Goal: Task Accomplishment & Management: Use online tool/utility

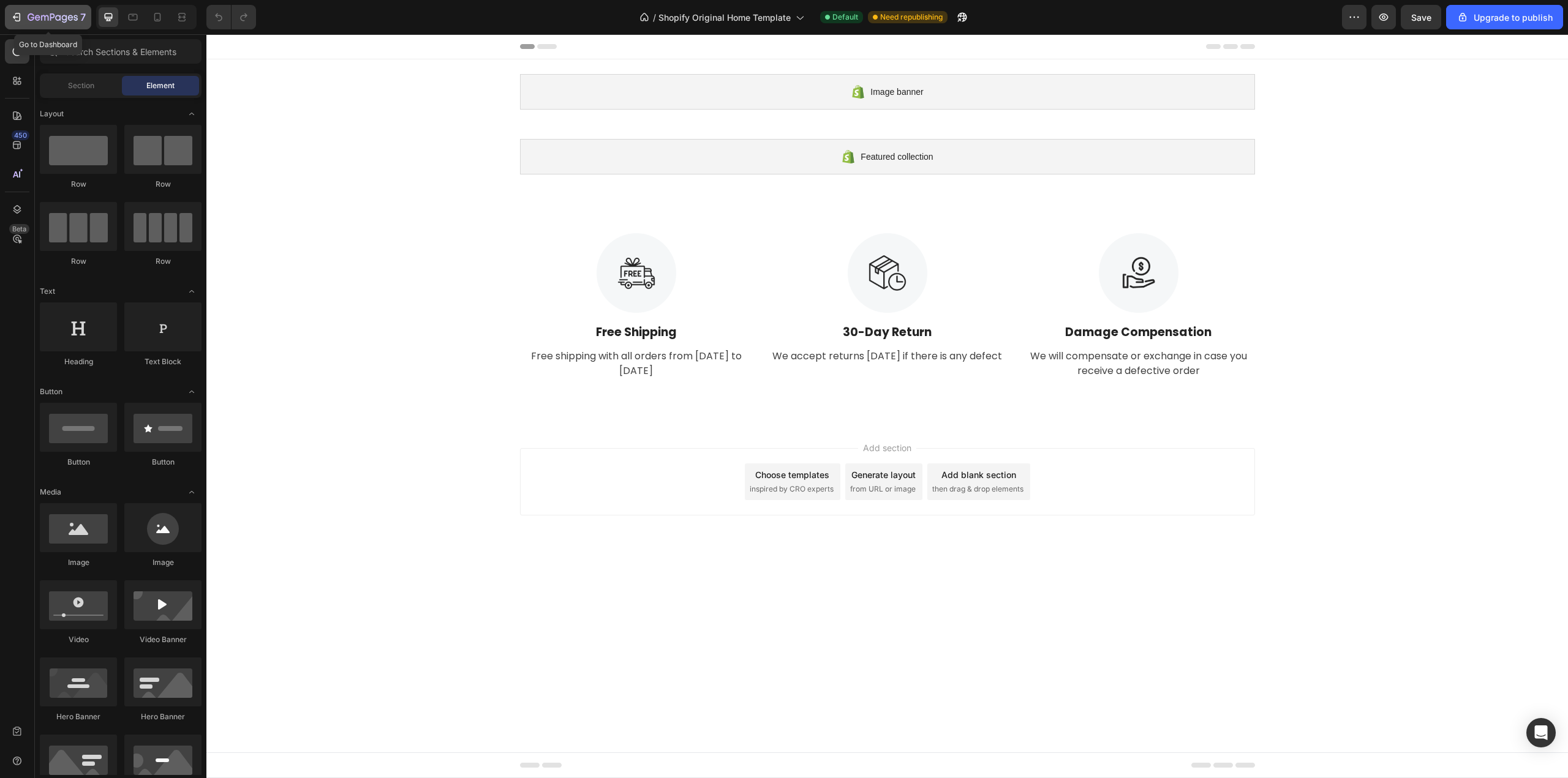
click at [34, 26] on button "7" at bounding box center [47, 17] width 86 height 24
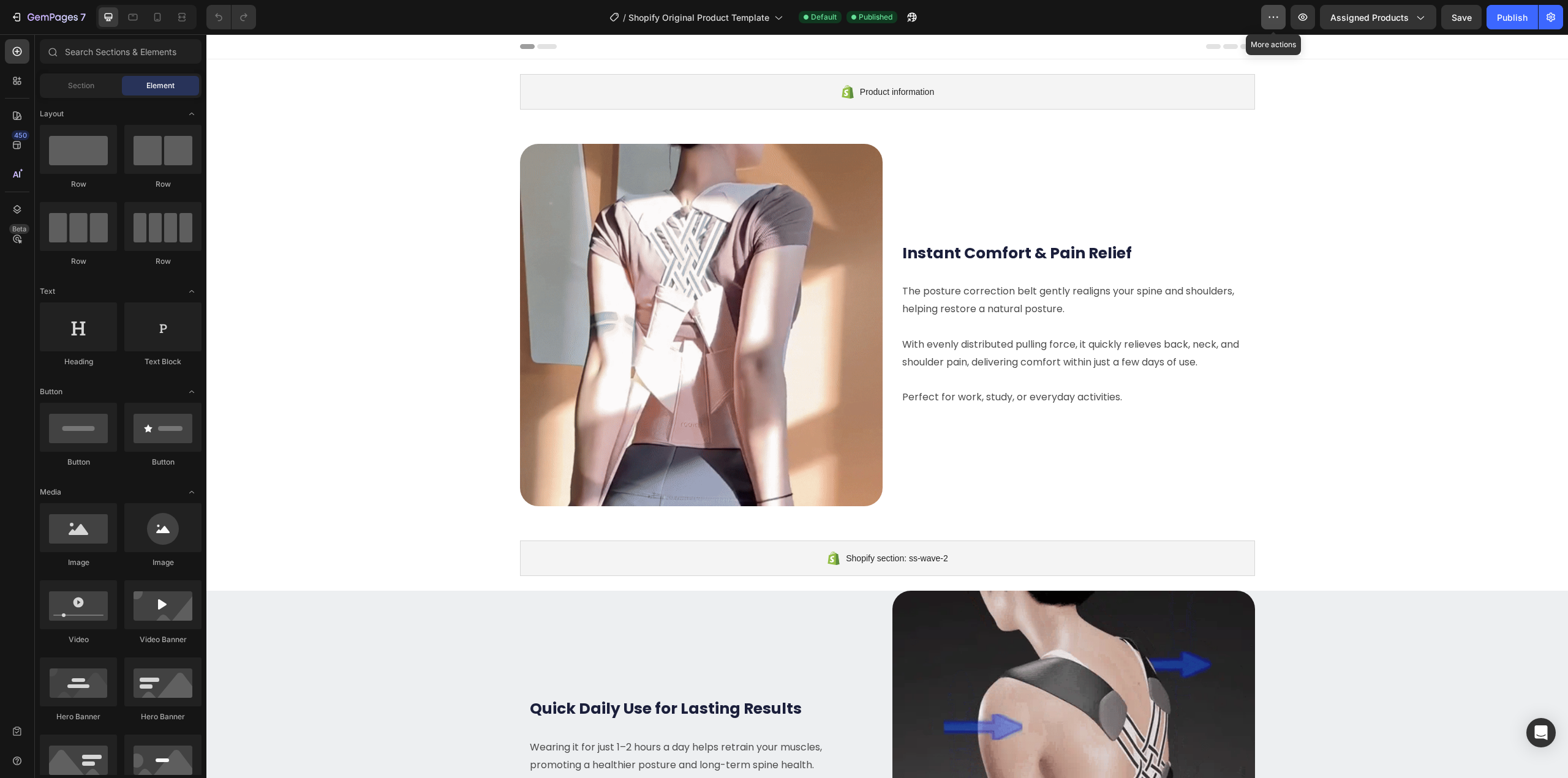
click at [1285, 17] on button "button" at bounding box center [1273, 17] width 24 height 24
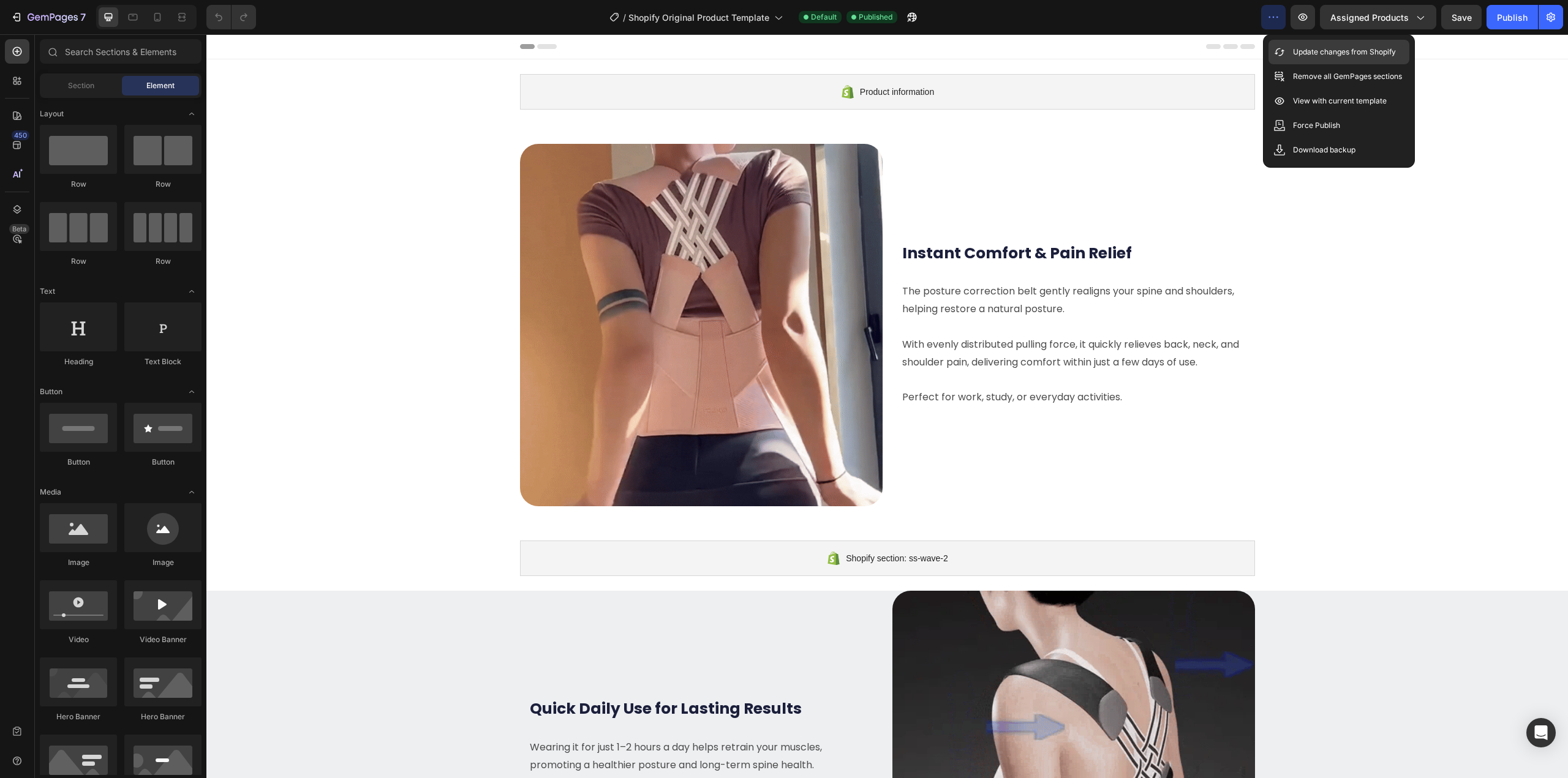
click at [1290, 64] on div "Update changes from Shopify" at bounding box center [1338, 76] width 141 height 24
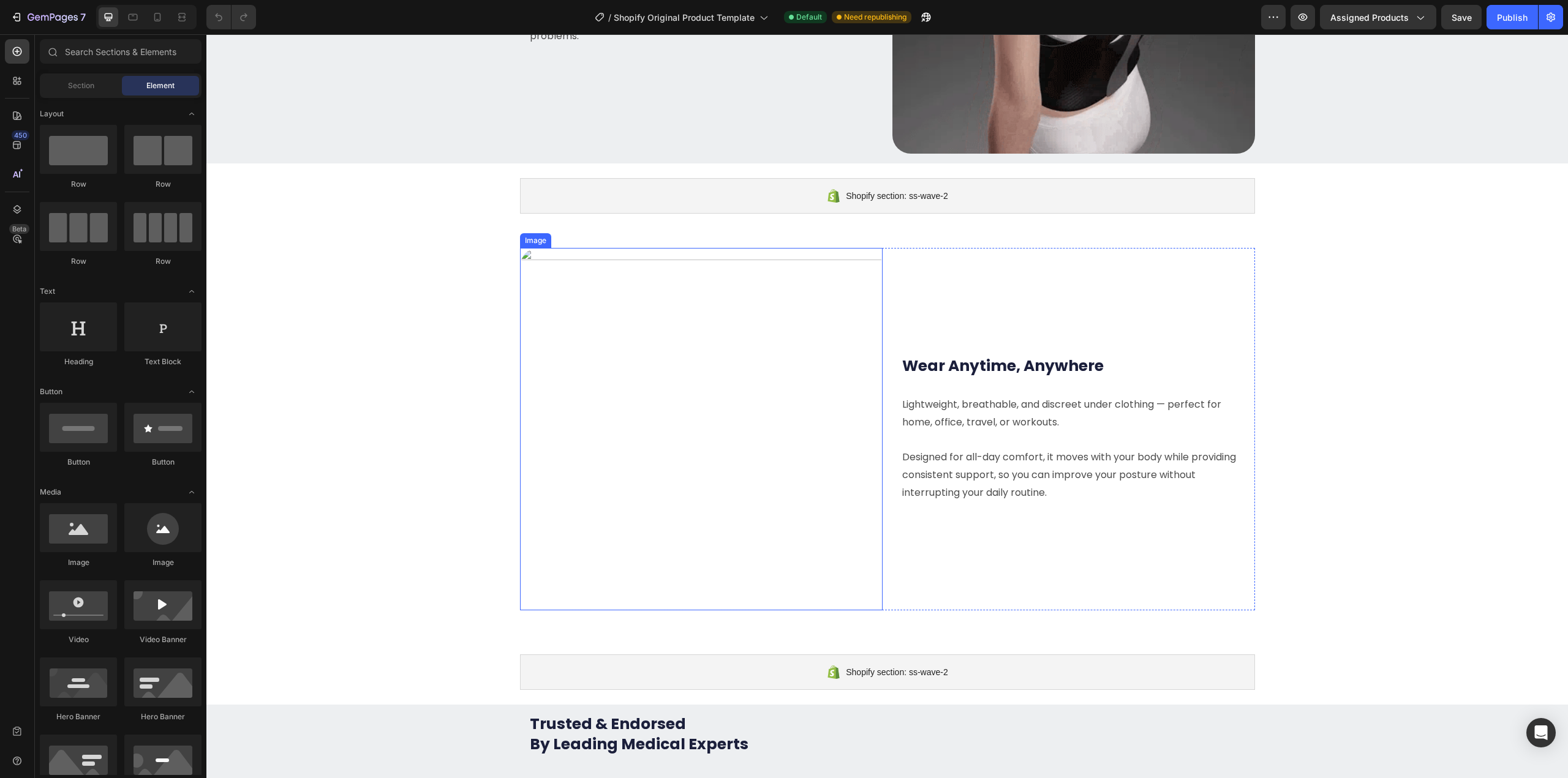
scroll to position [797, 0]
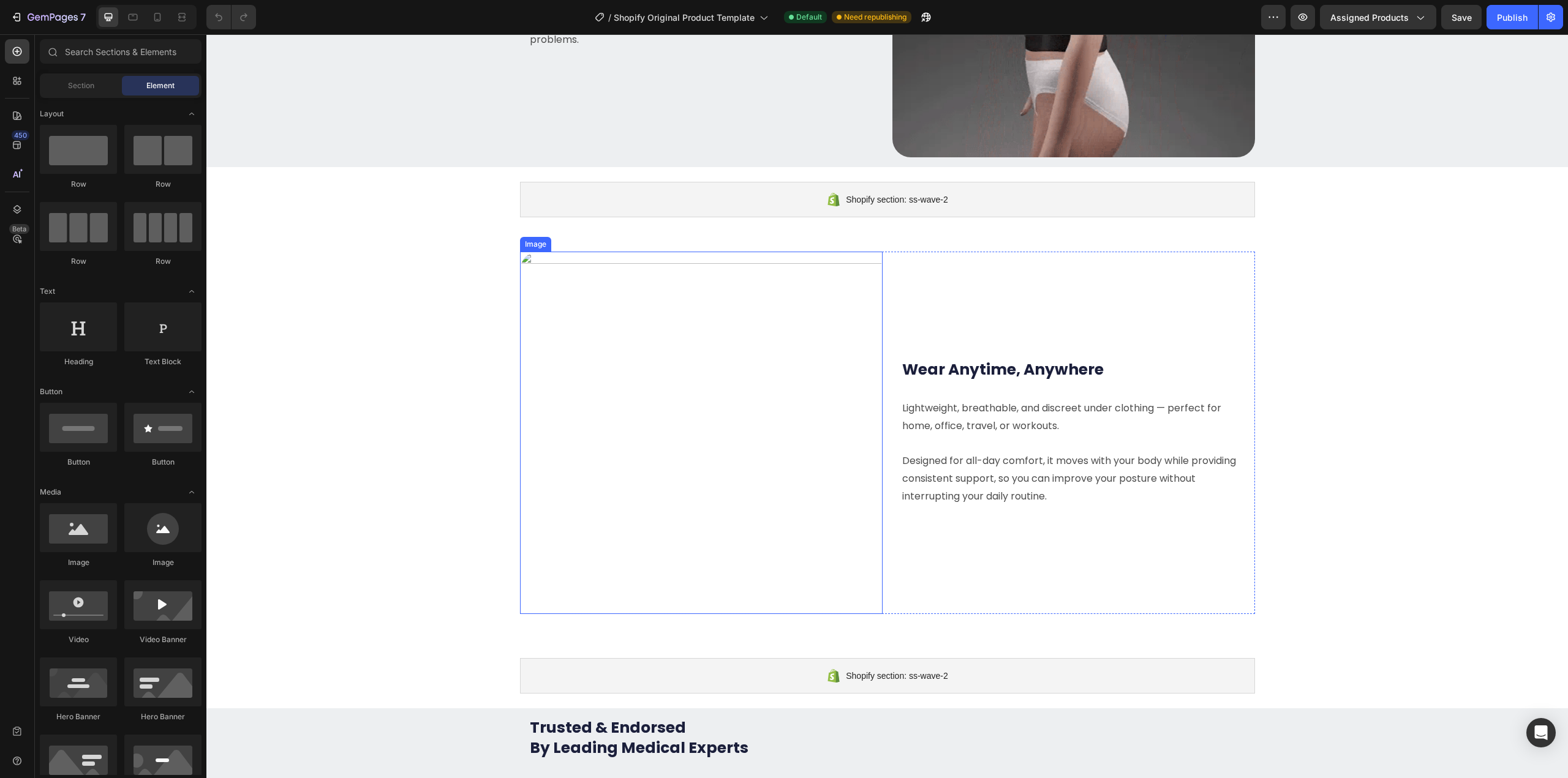
click at [679, 297] on img at bounding box center [701, 433] width 362 height 363
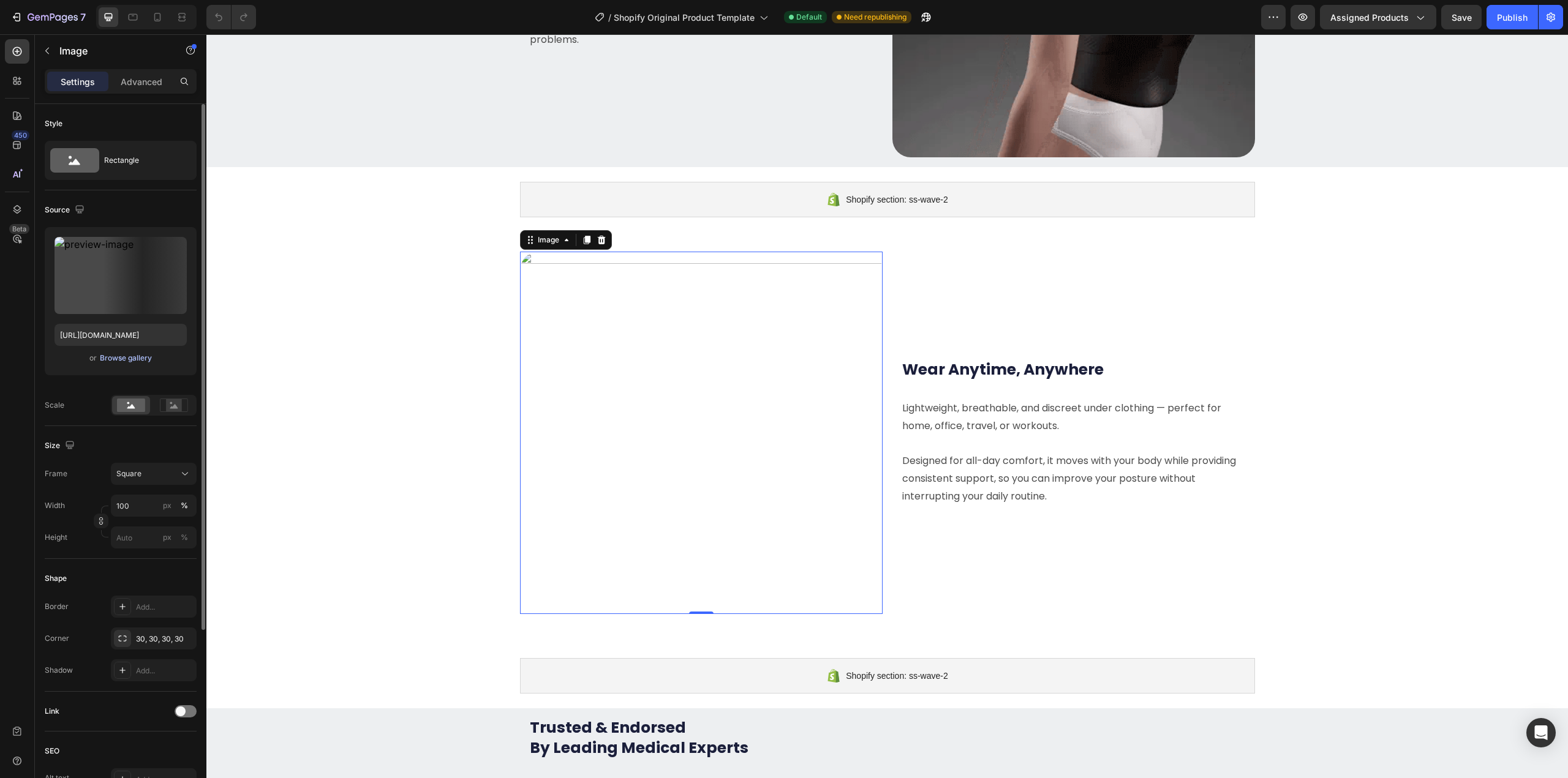
click at [139, 357] on div "Browse gallery" at bounding box center [125, 358] width 52 height 11
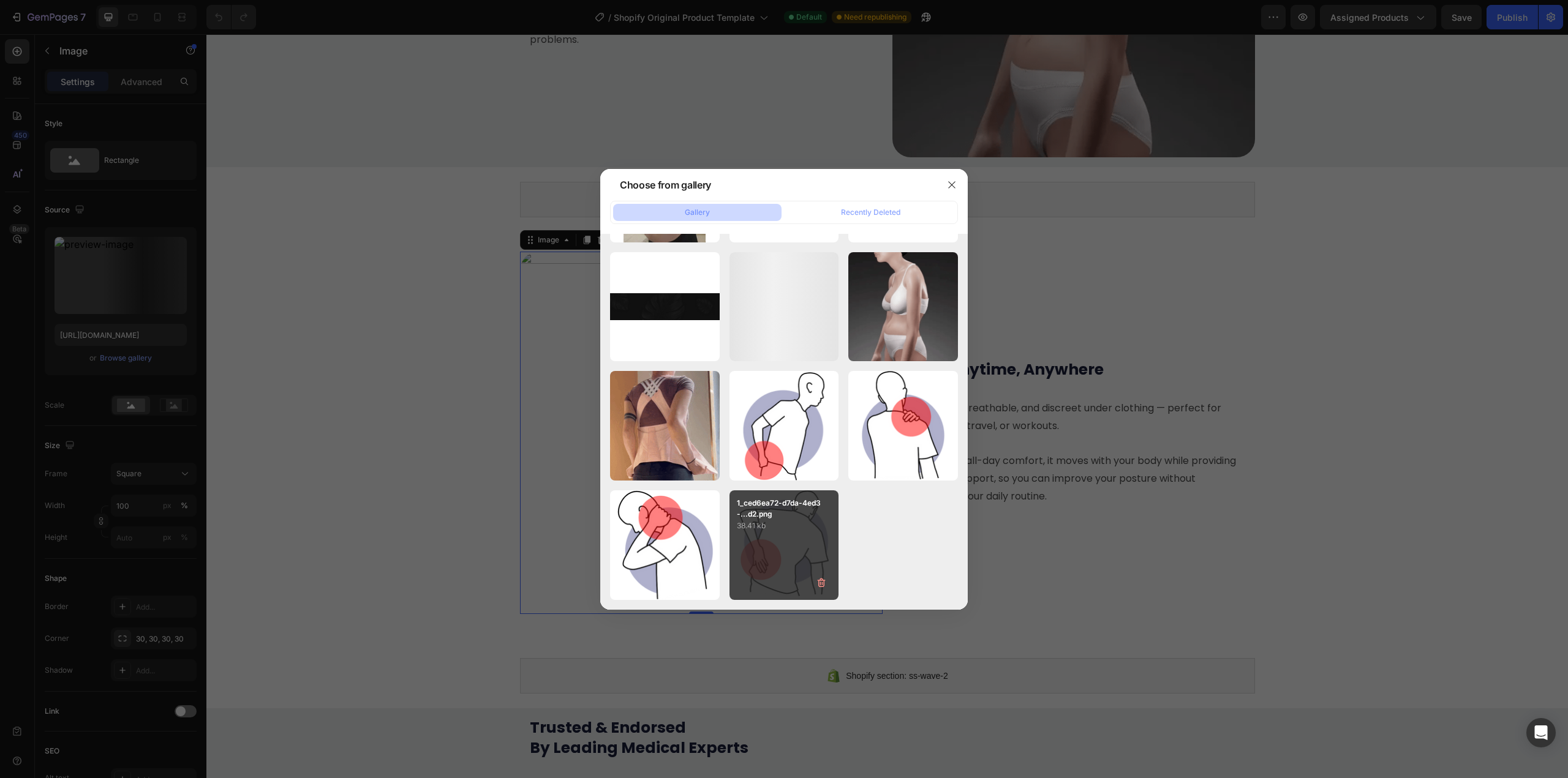
scroll to position [0, 0]
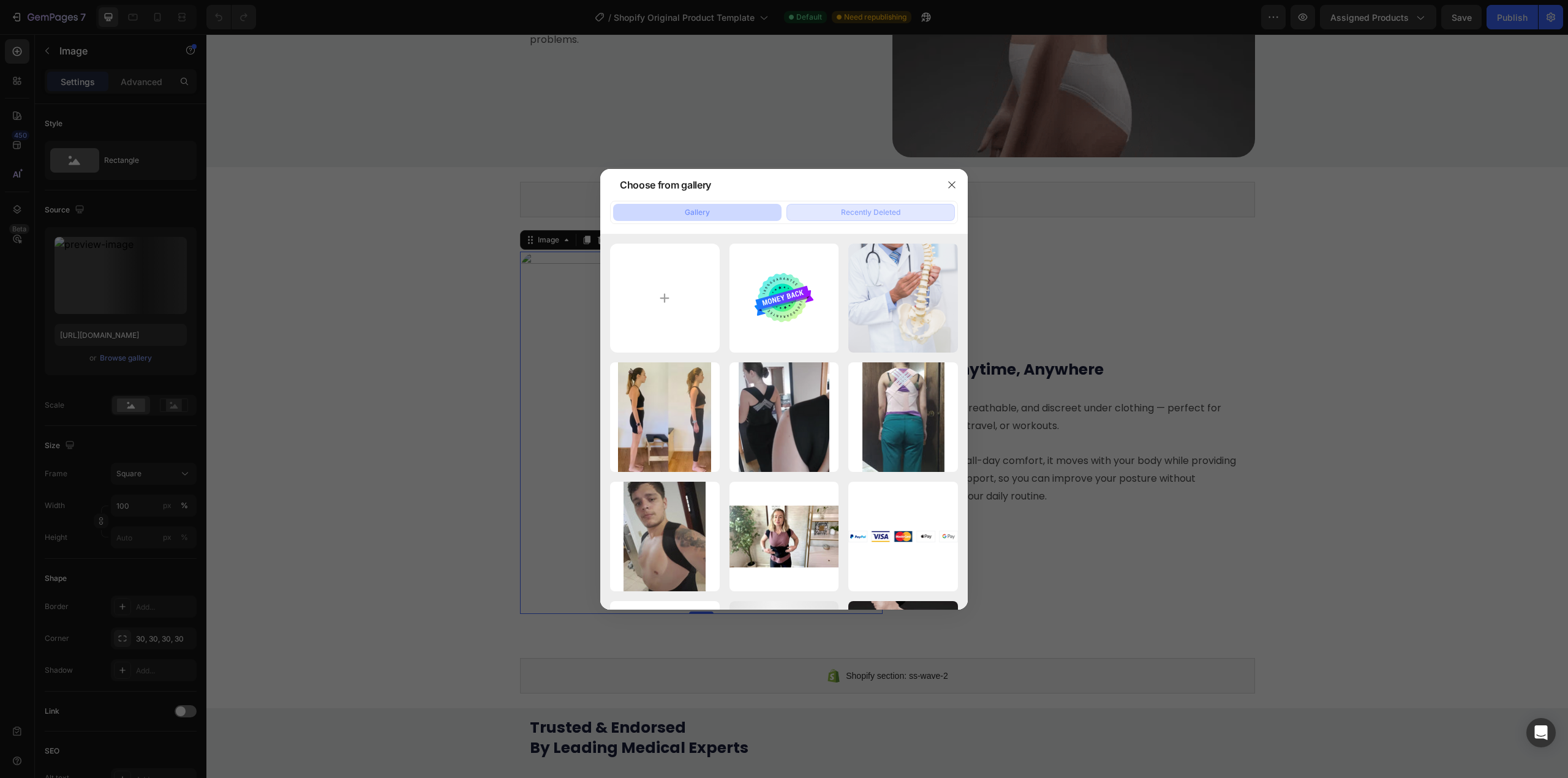
click at [869, 218] on button "Recently Deleted" at bounding box center [870, 212] width 168 height 17
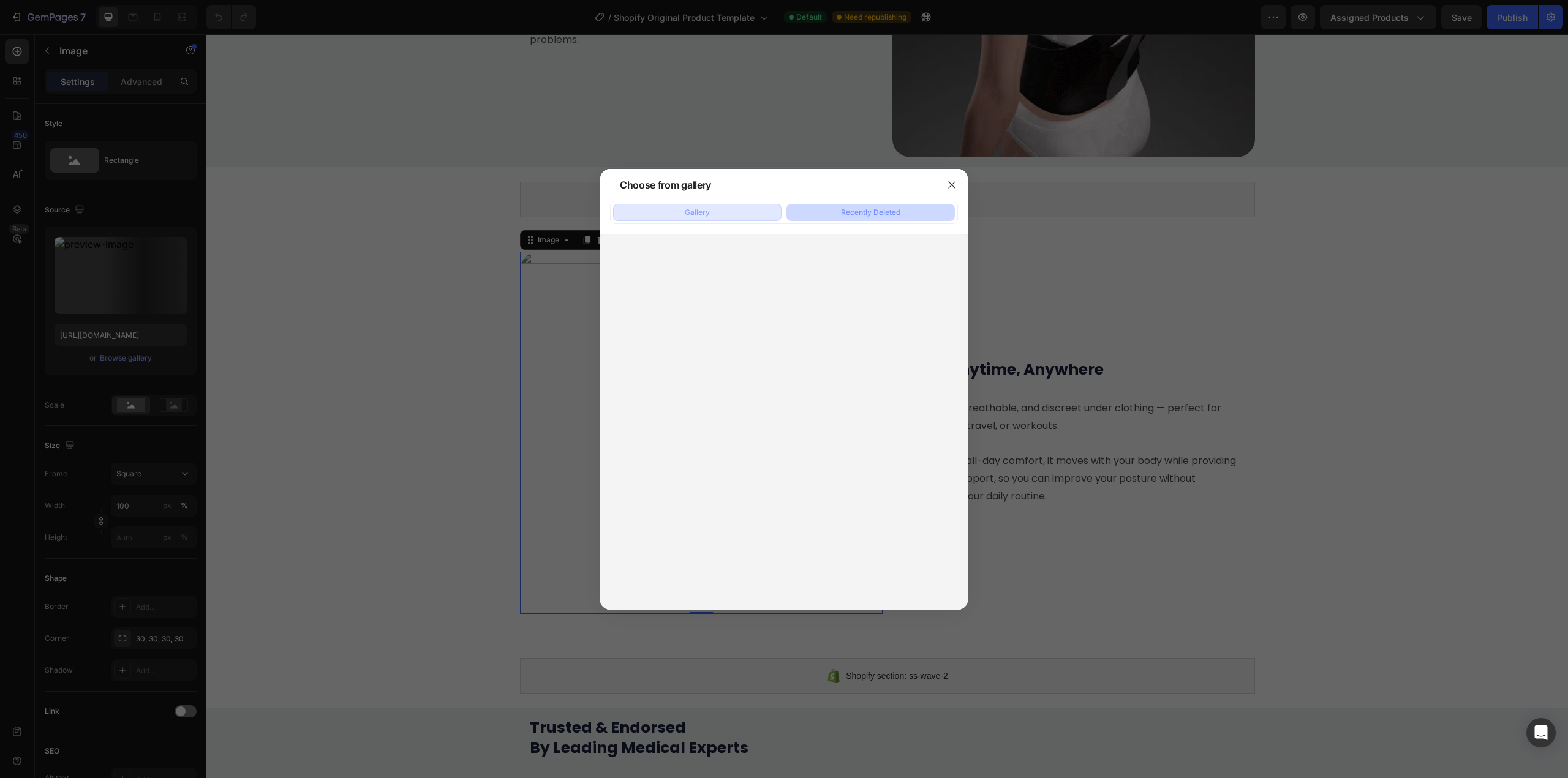
click at [722, 209] on button "Gallery" at bounding box center [697, 212] width 168 height 17
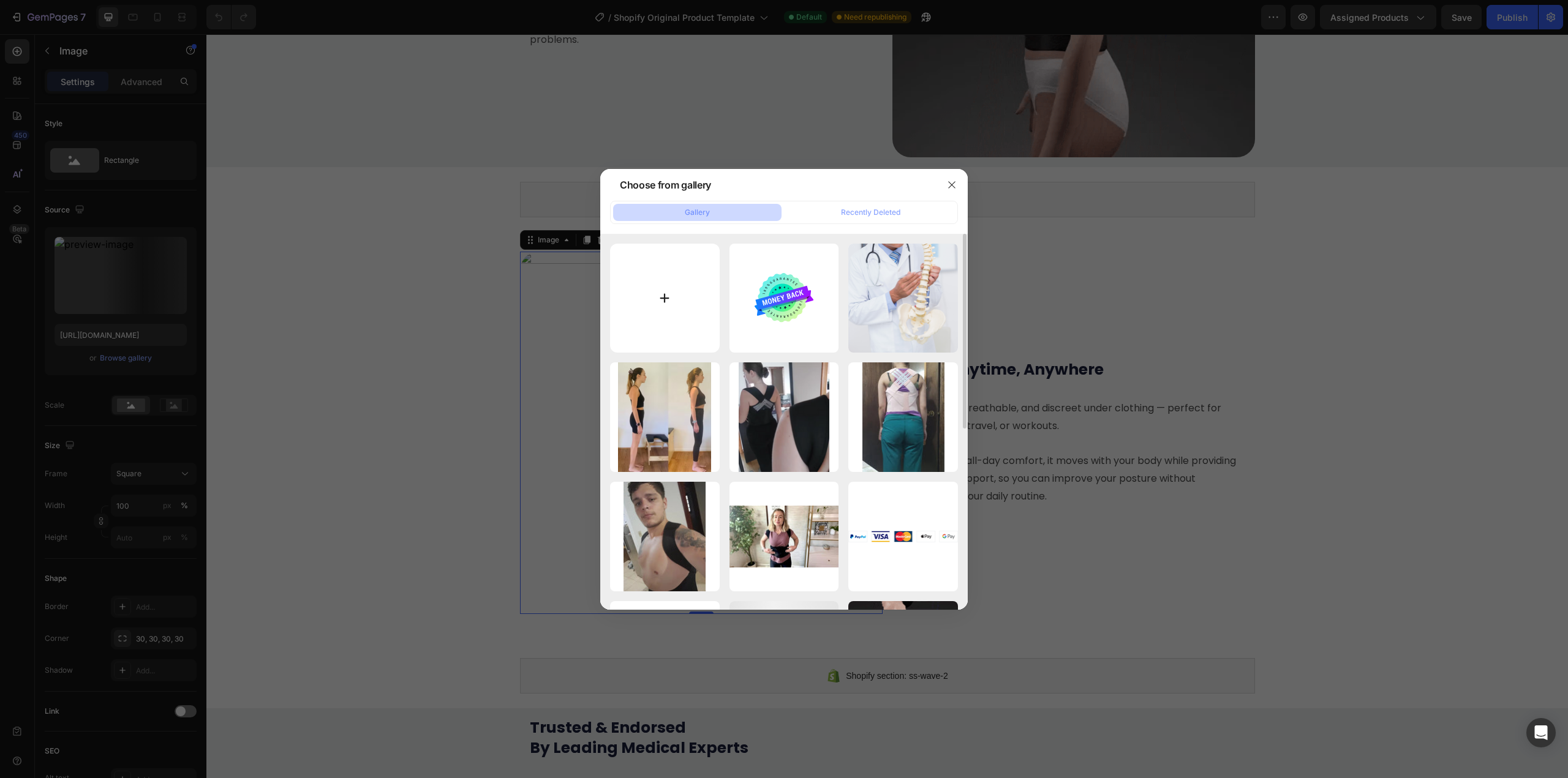
click at [678, 289] on input "file" at bounding box center [665, 298] width 110 height 110
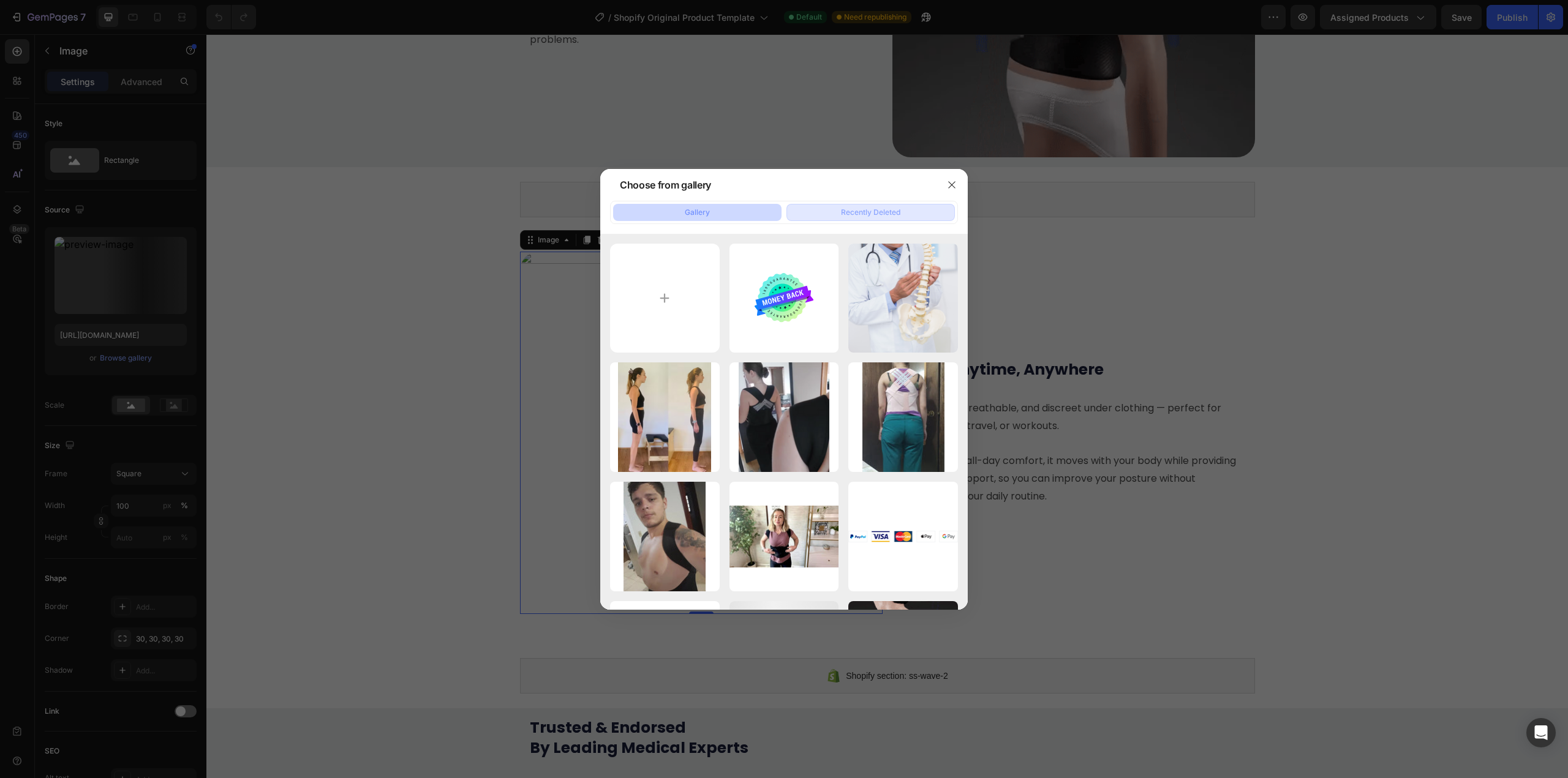
click at [850, 213] on div "Recently Deleted" at bounding box center [871, 213] width 59 height 11
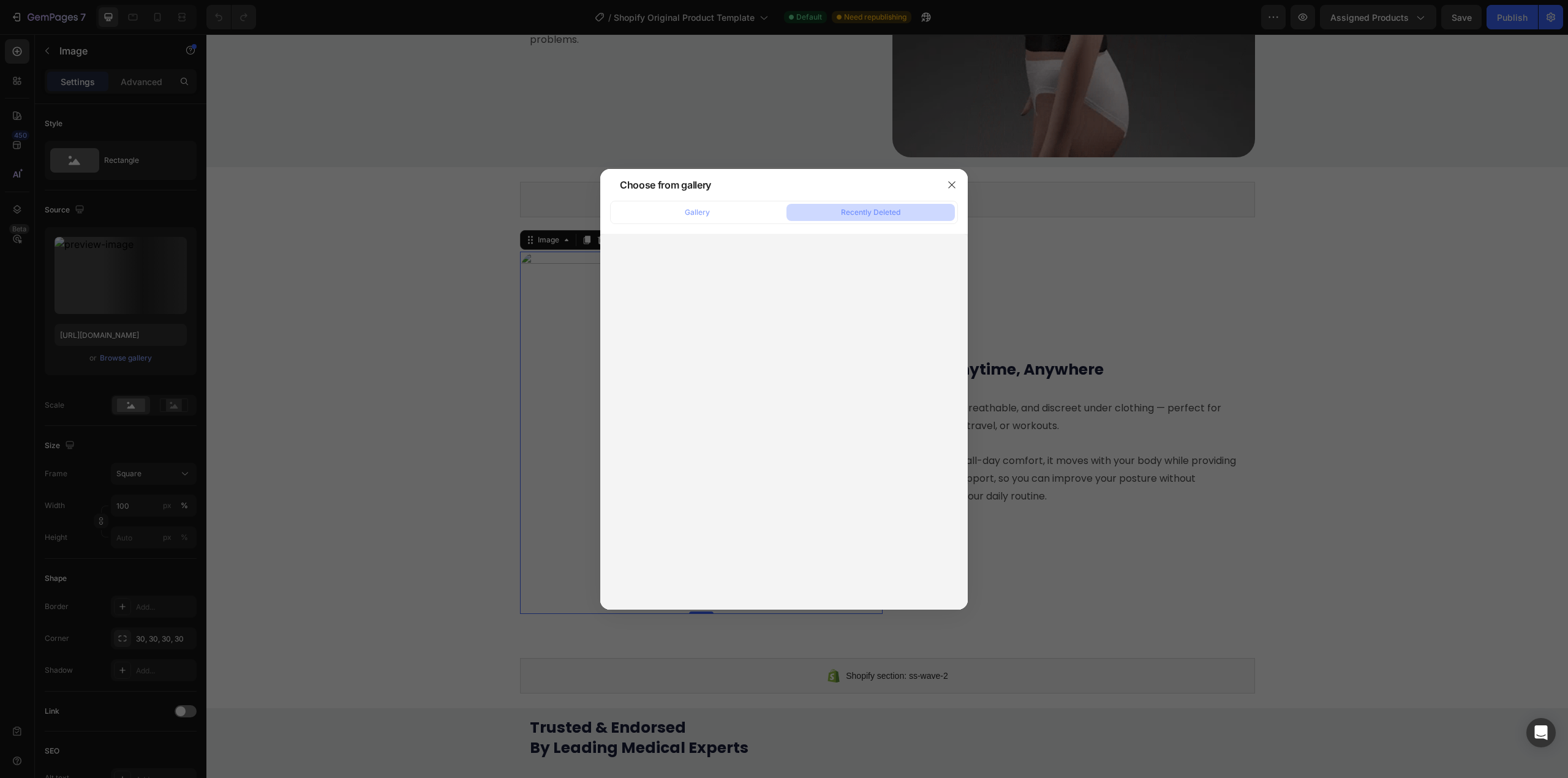
click at [142, 281] on div at bounding box center [784, 389] width 1568 height 778
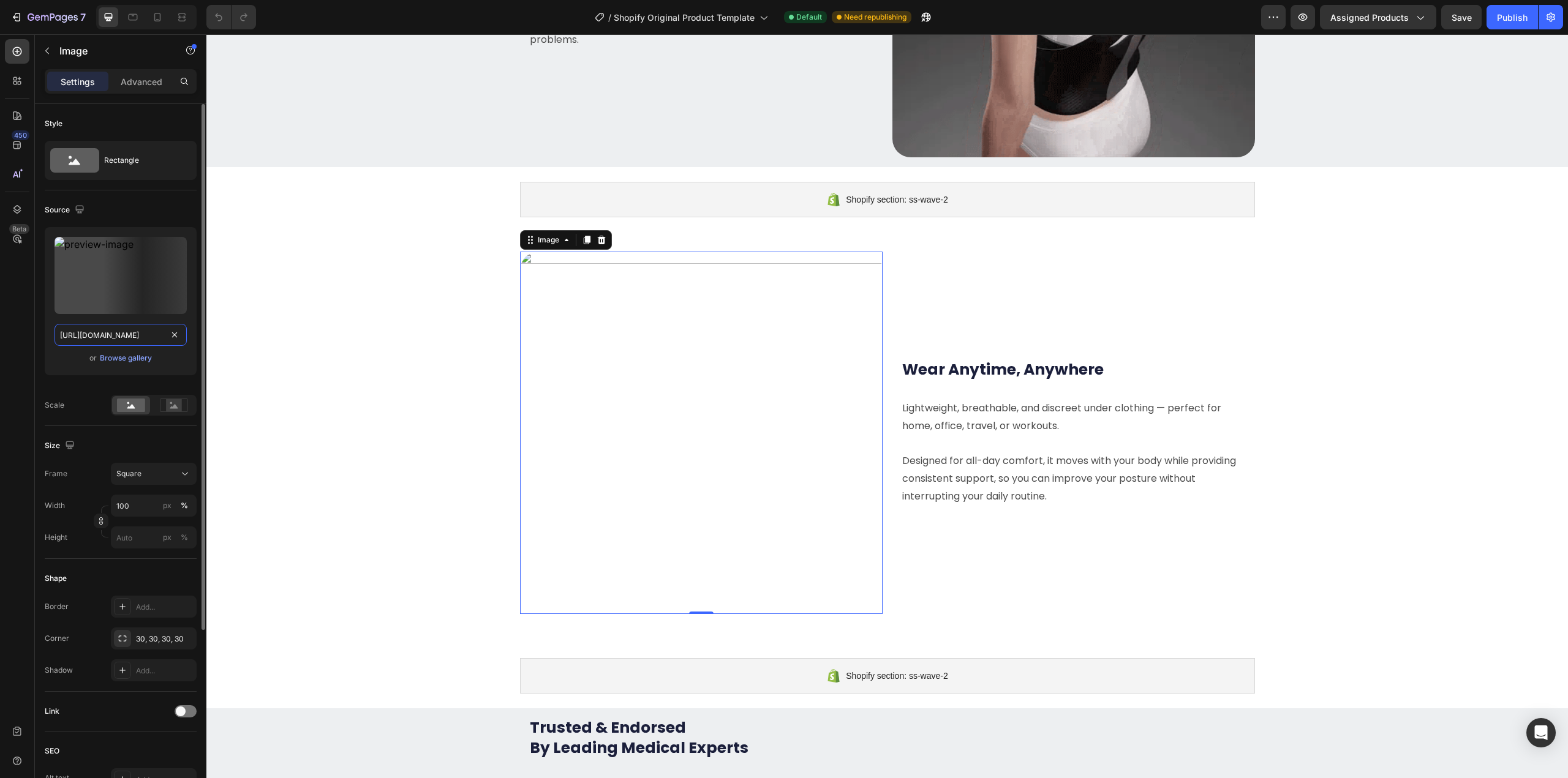
click at [156, 337] on input "https://cdn.shopify.com/s/files/1/0779/2063/3051/files/gempages_579596659541935…" at bounding box center [121, 336] width 132 height 22
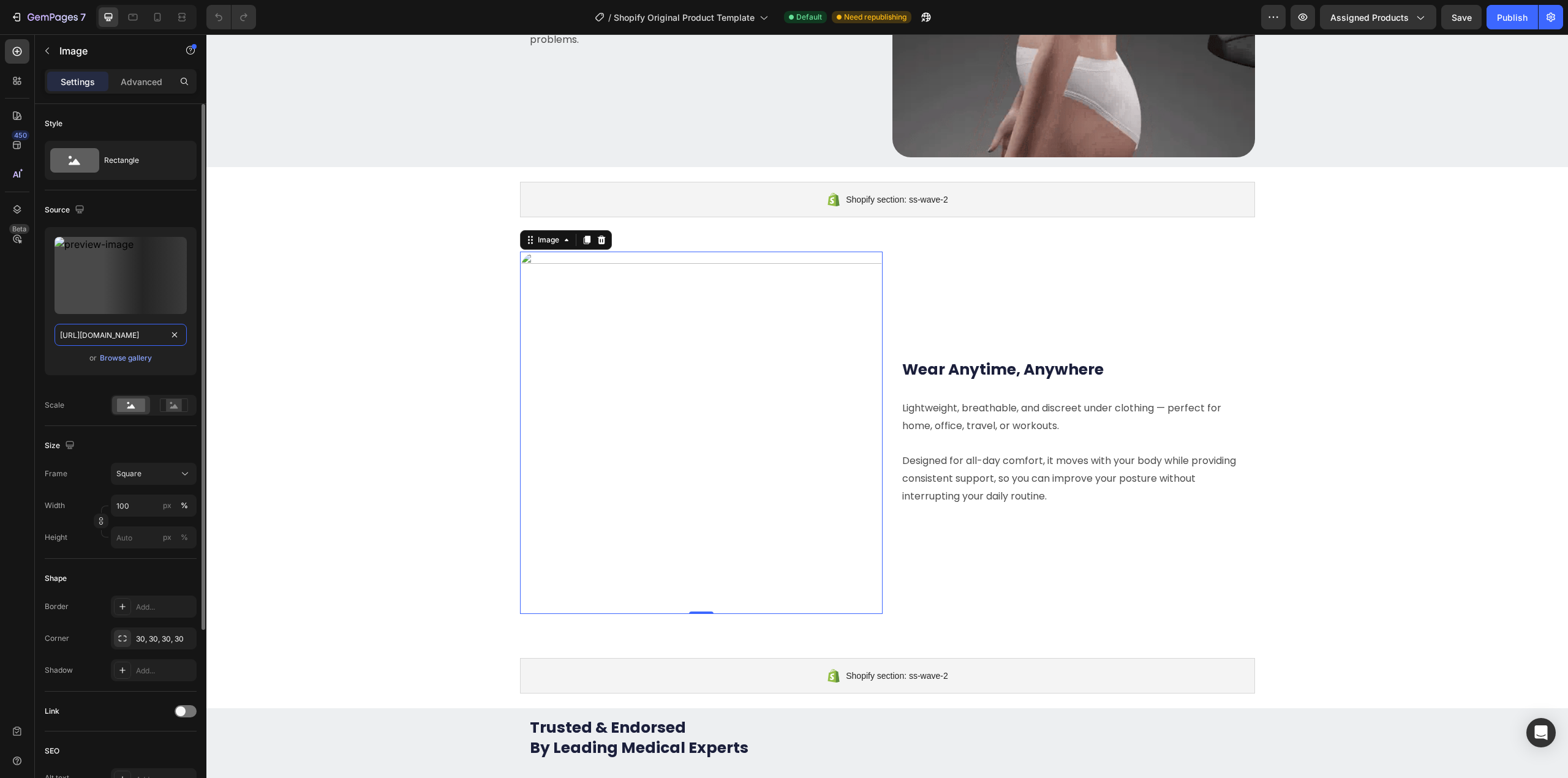
paste input "royfit.shop/cdn/shop/files/royfit-posture-corrector-brace-4090982.png?v=1756234…"
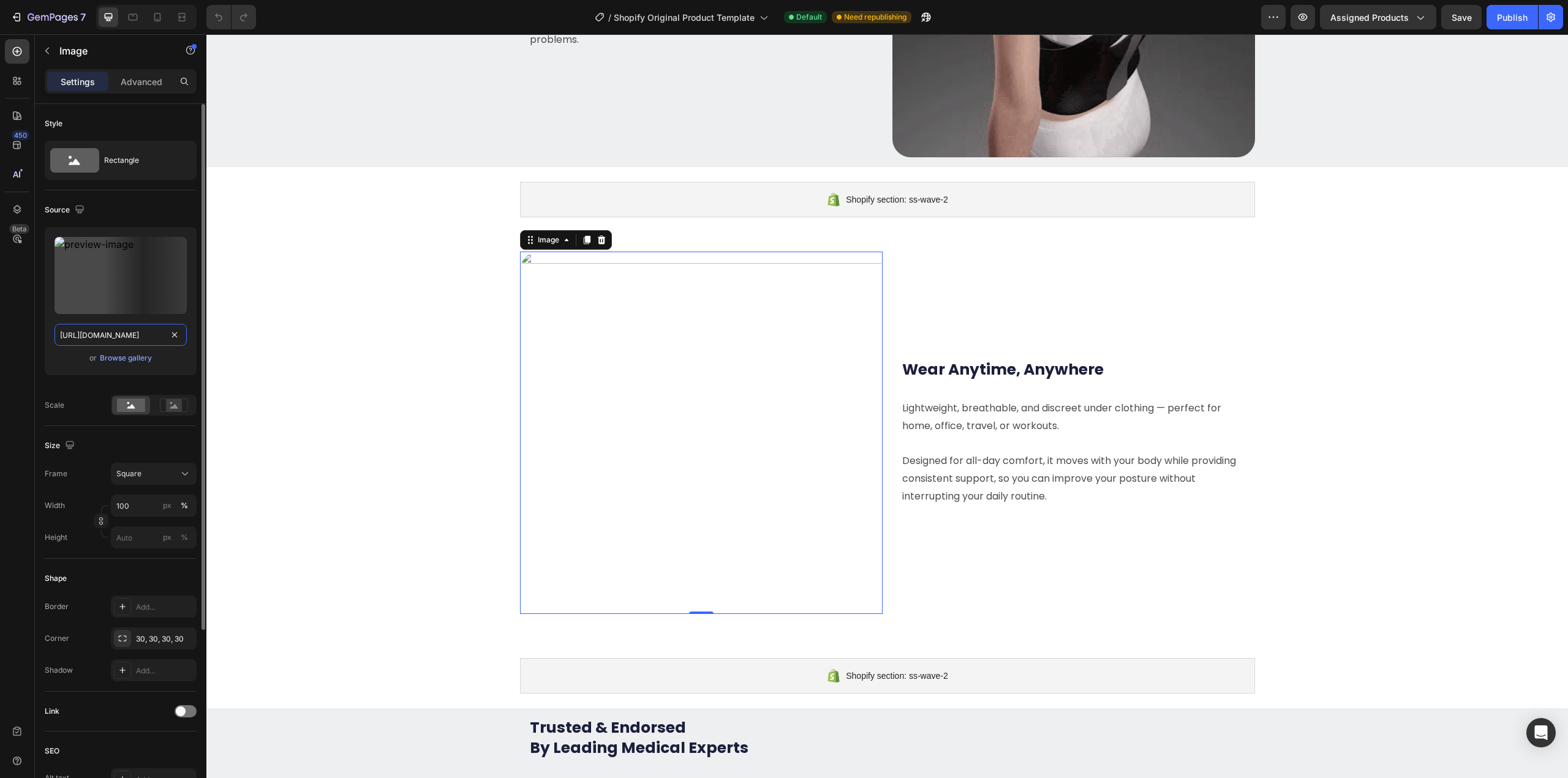
scroll to position [0, 269]
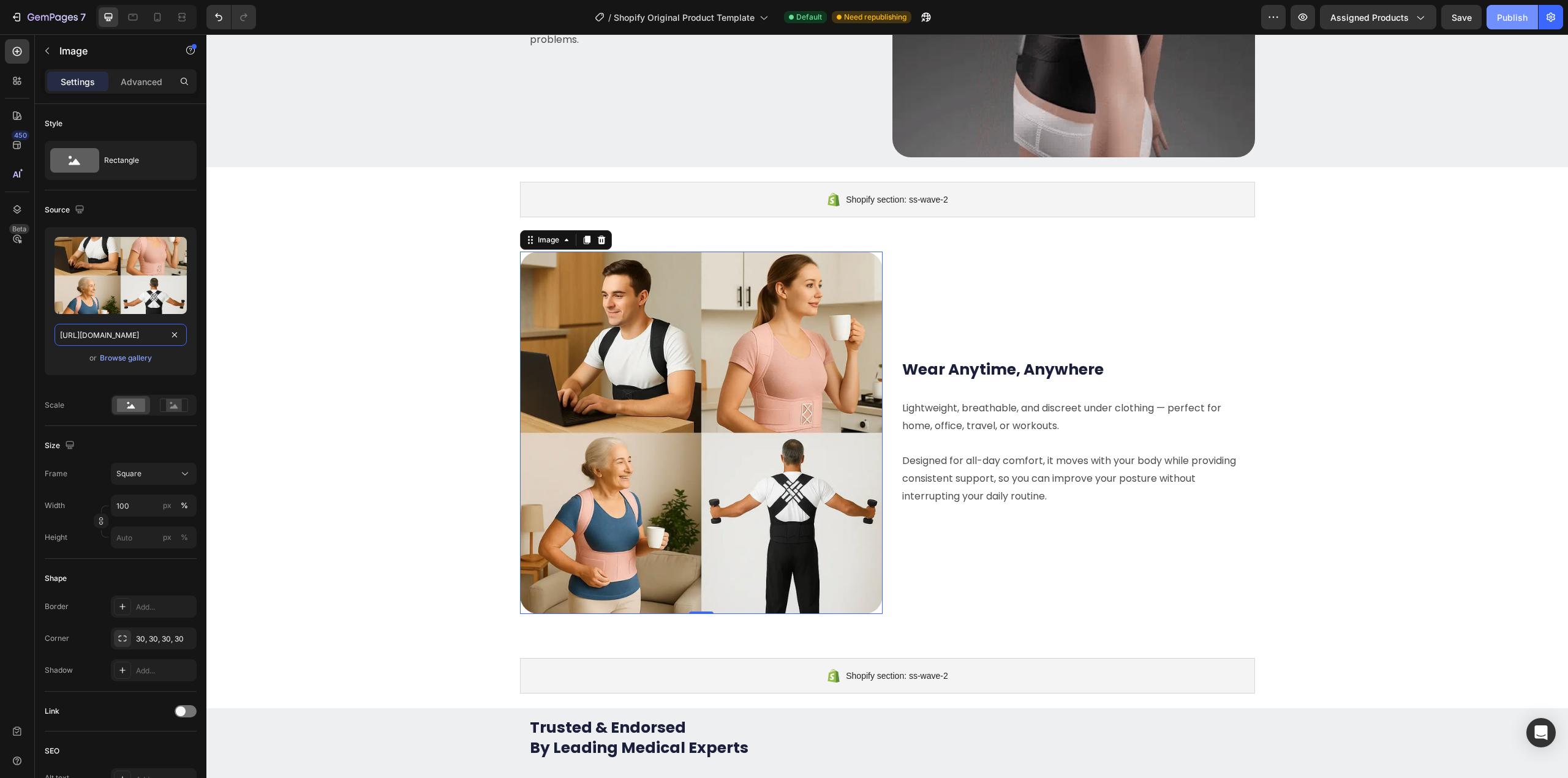
type input "https://royfit.shop/cdn/shop/files/royfit-posture-corrector-brace-4090982.png?v…"
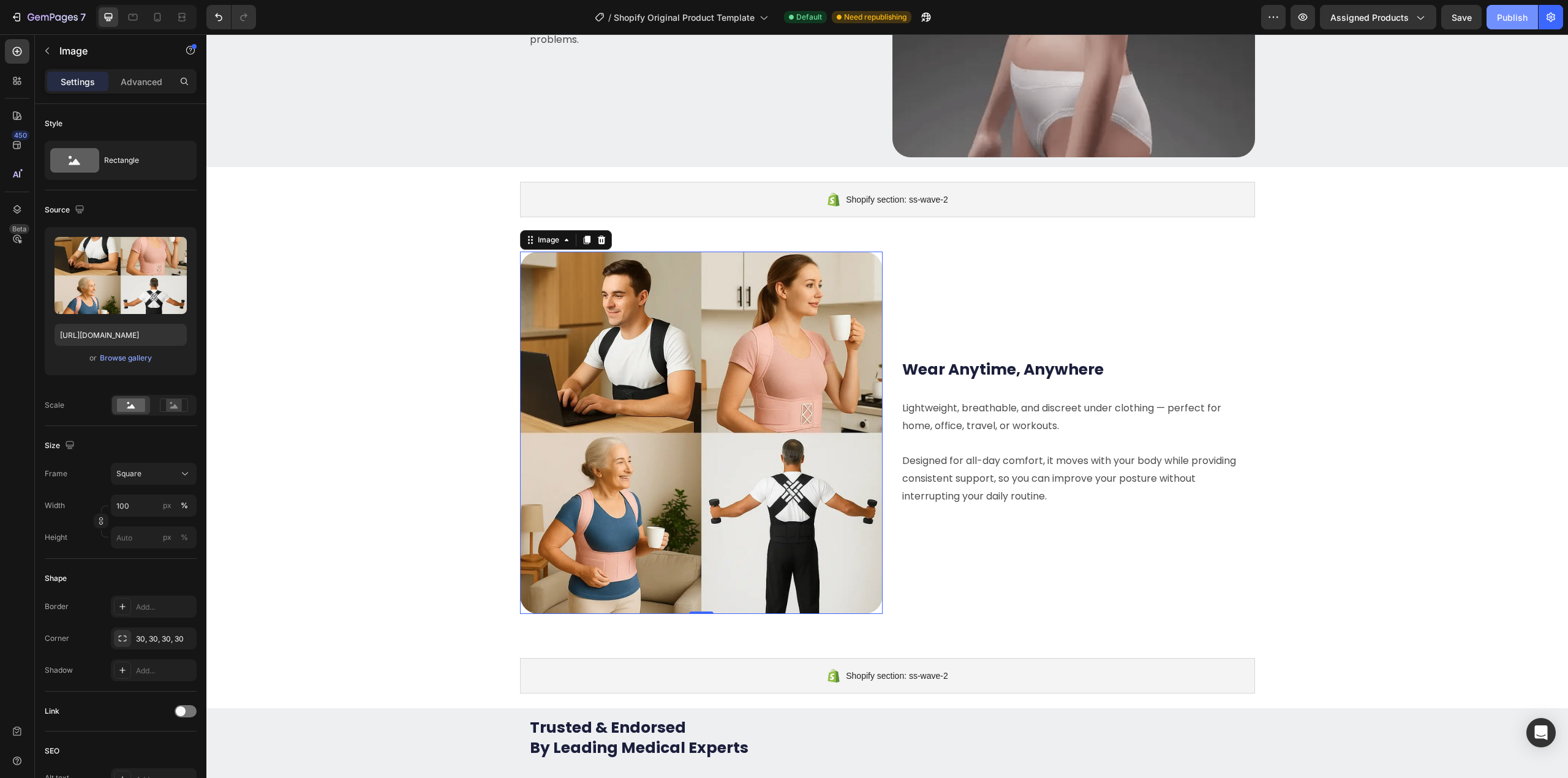
scroll to position [0, 0]
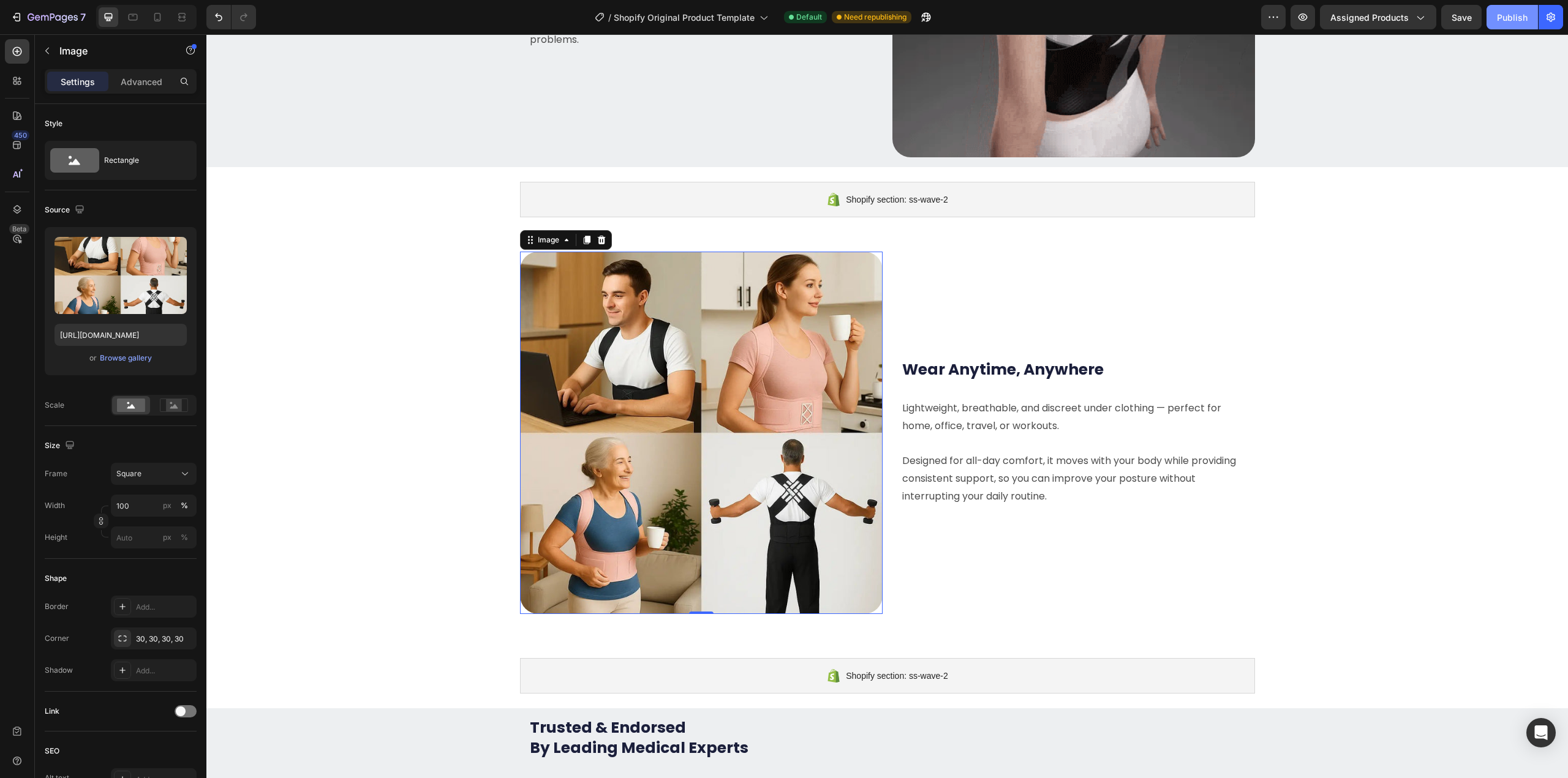
click at [1517, 14] on div "Publish" at bounding box center [1511, 18] width 31 height 13
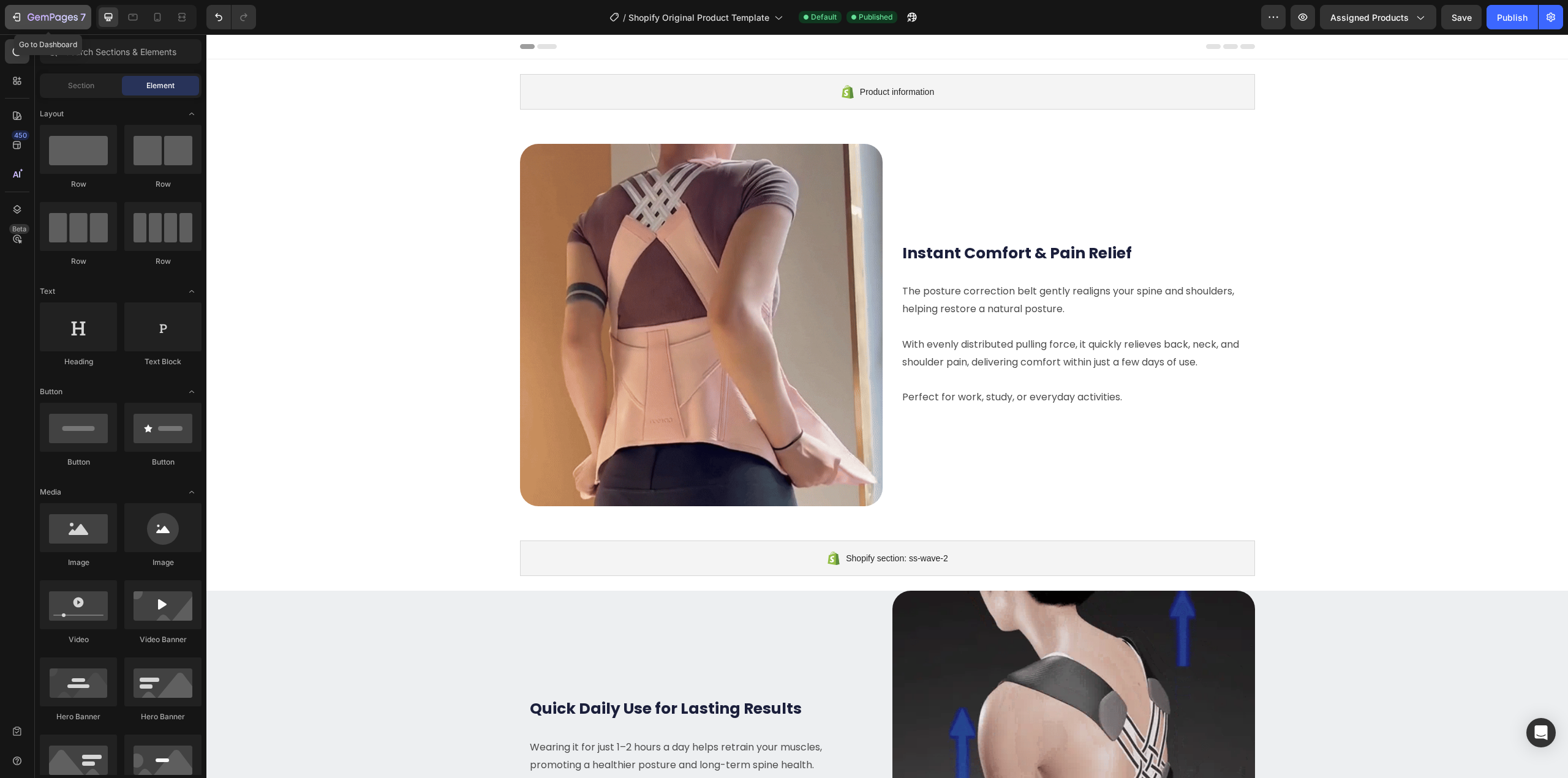
click at [35, 12] on div "7" at bounding box center [57, 18] width 59 height 15
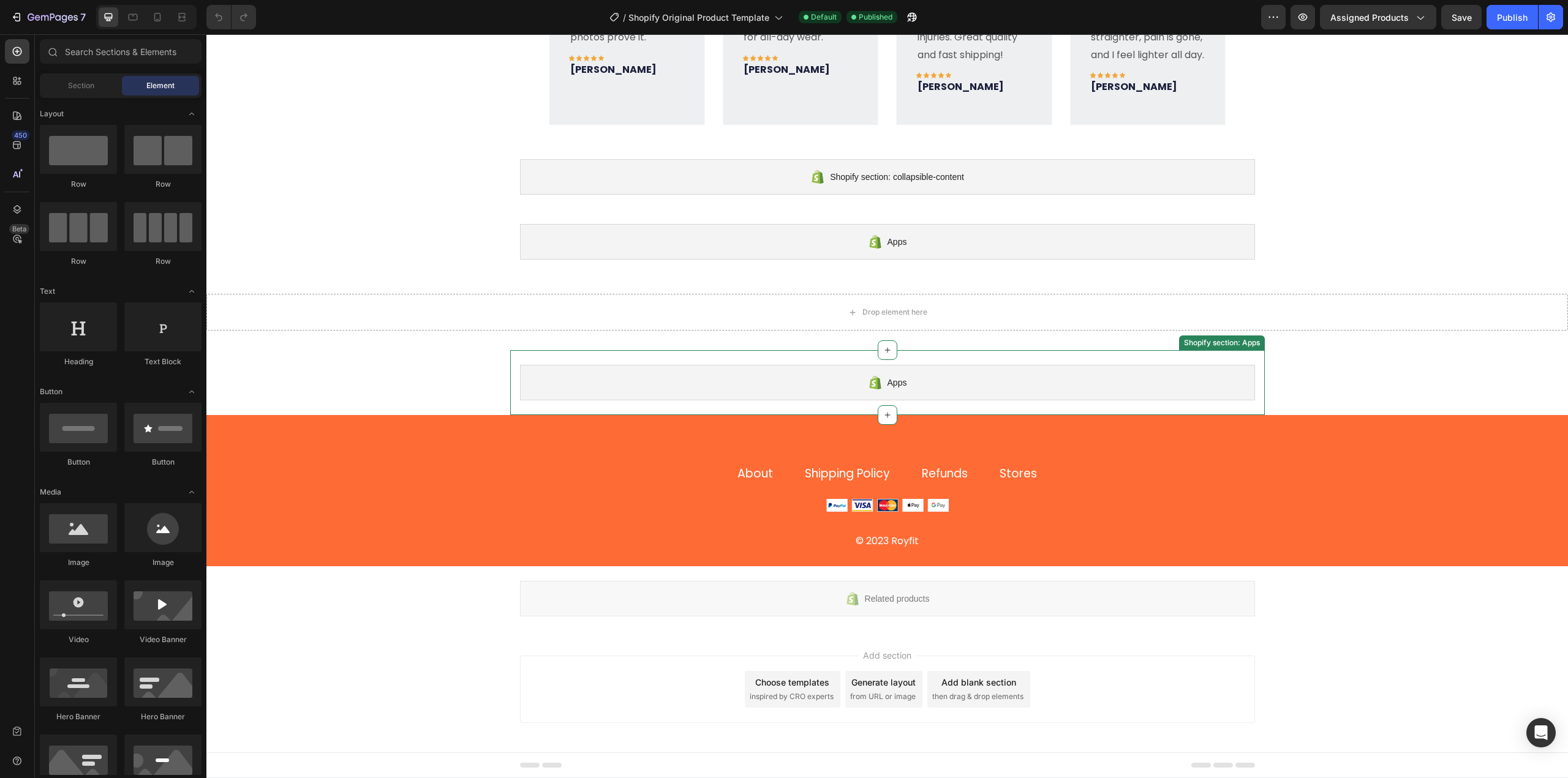
scroll to position [2844, 0]
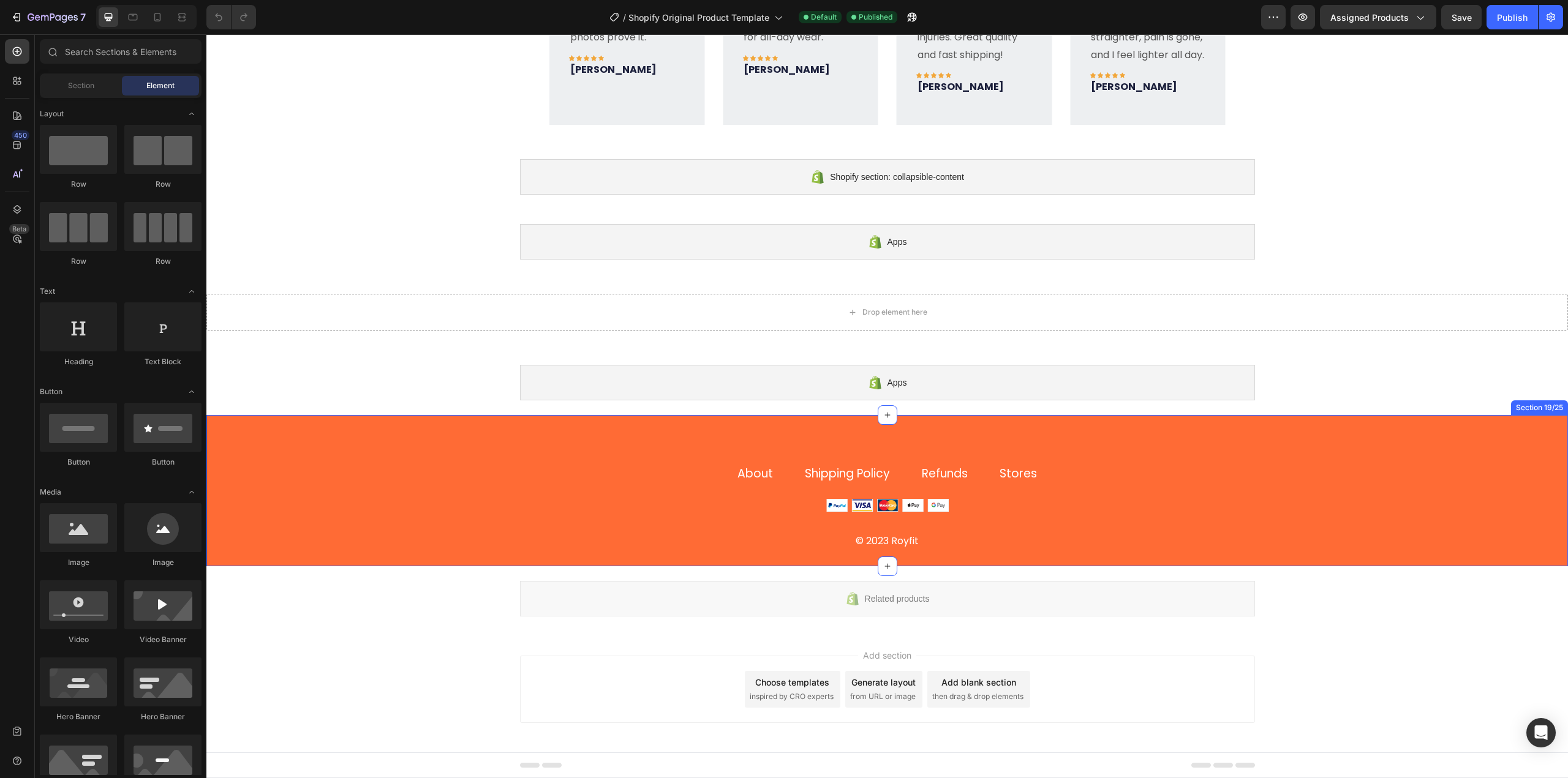
click at [466, 492] on div "About Text block Shipping Policy Text block Refunds Text block Stores Text bloc…" at bounding box center [887, 508] width 1362 height 87
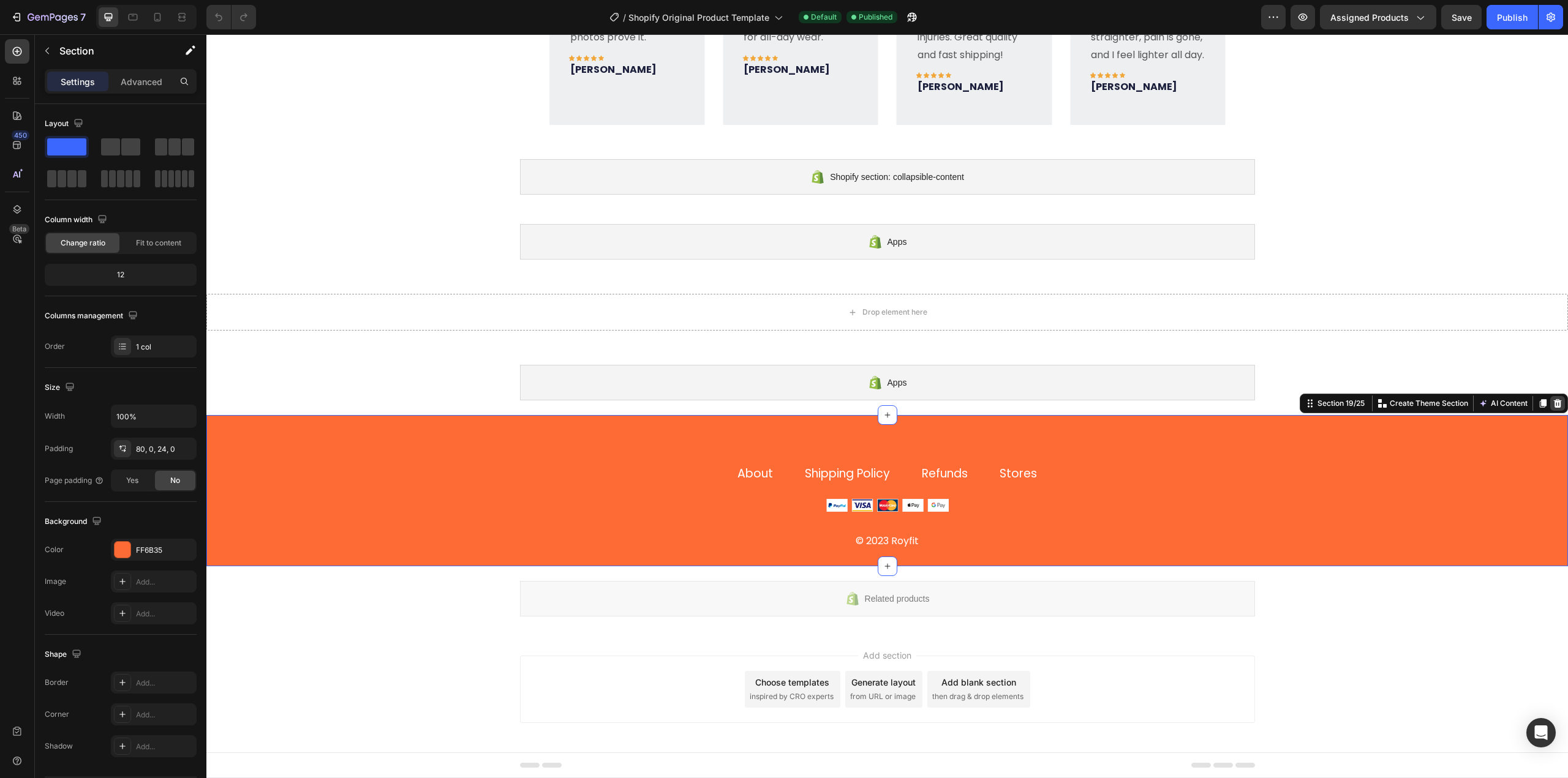
click at [1553, 404] on div at bounding box center [1558, 403] width 15 height 15
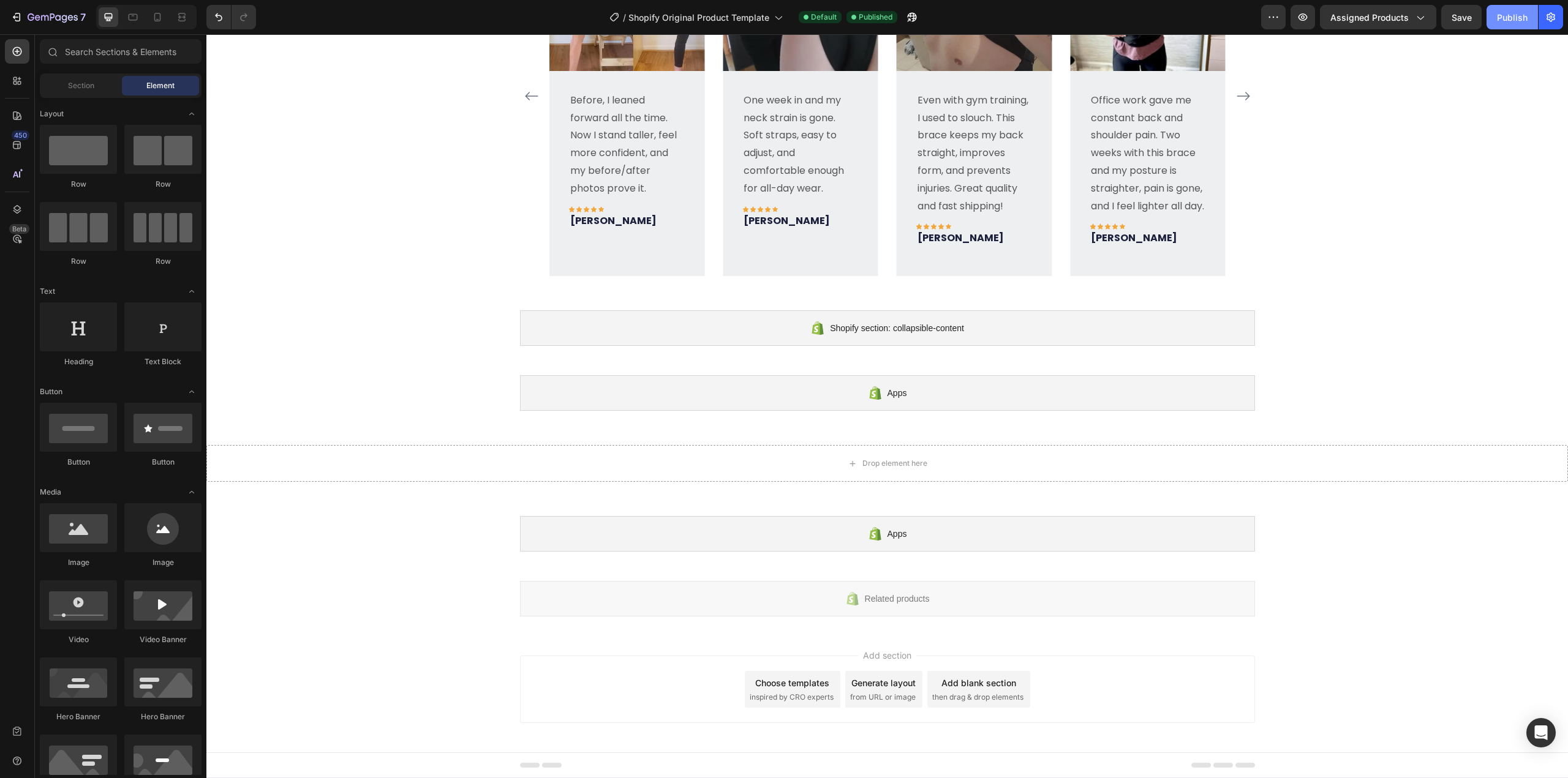
click at [1512, 20] on div "Publish" at bounding box center [1511, 18] width 31 height 13
